Goal: Navigation & Orientation: Go to known website

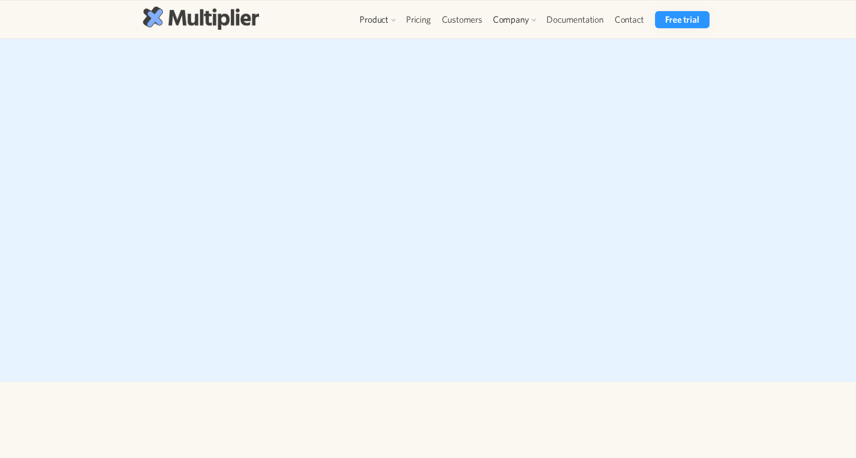
click at [222, 18] on img at bounding box center [201, 18] width 116 height 23
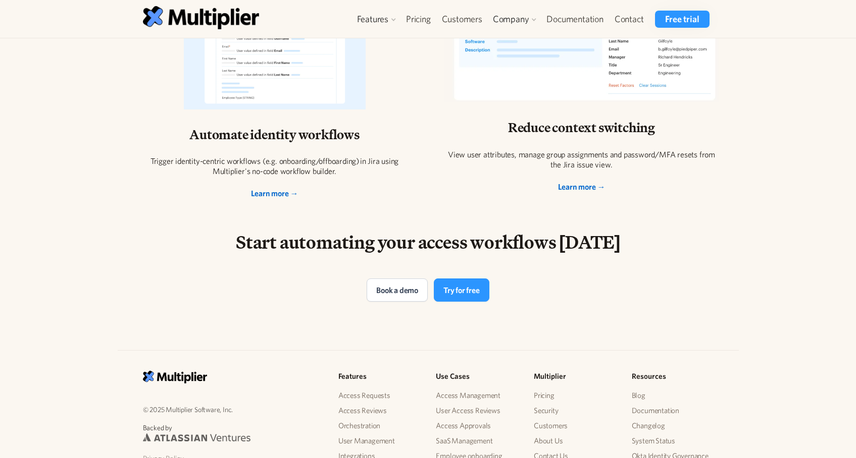
scroll to position [2076, 0]
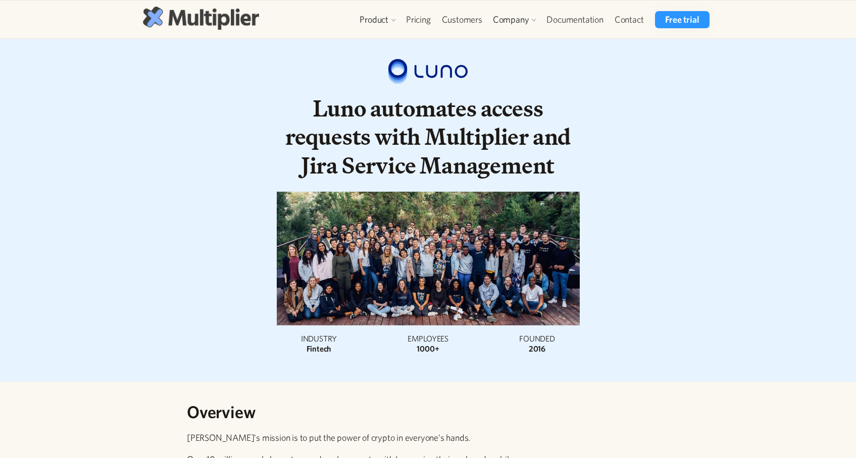
click at [174, 22] on img at bounding box center [201, 18] width 116 height 23
